Goal: Check status: Check status

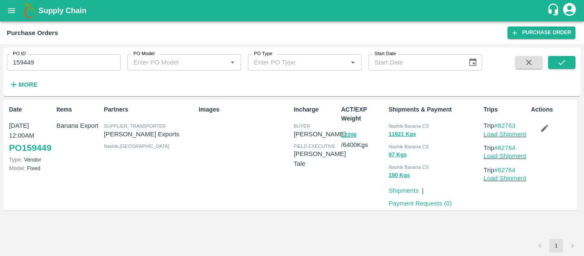
click at [44, 65] on input "159449" at bounding box center [64, 62] width 114 height 16
paste input "text"
type input "168222"
click at [562, 66] on icon "submit" at bounding box center [561, 62] width 9 height 9
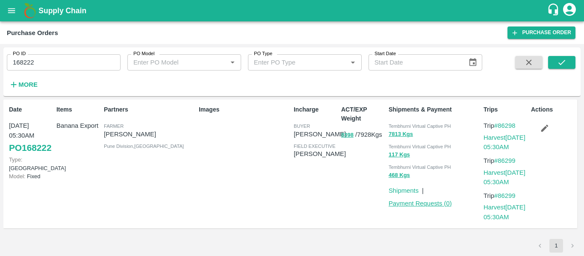
click at [435, 201] on link "Payment Requests ( 0 )" at bounding box center [420, 203] width 63 height 7
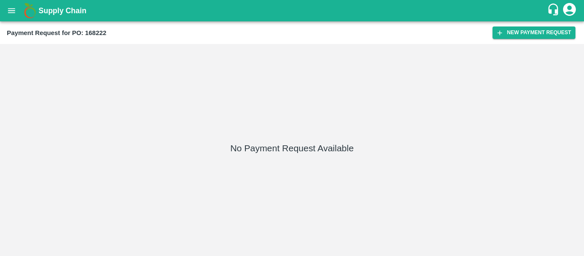
click at [13, 1] on button "open drawer" at bounding box center [12, 11] width 20 height 20
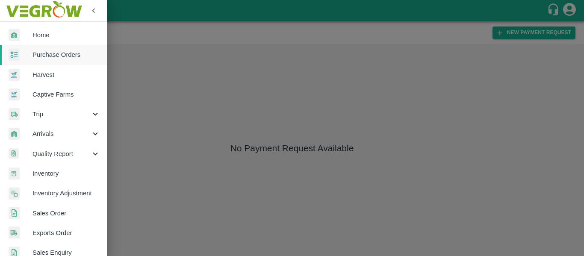
click at [62, 51] on span "Purchase Orders" at bounding box center [66, 54] width 68 height 9
